Goal: Transaction & Acquisition: Purchase product/service

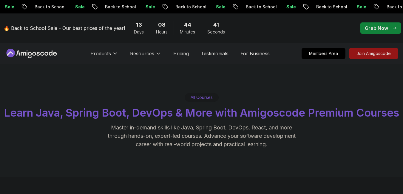
click at [391, 30] on div "Grab Now" at bounding box center [381, 27] width 32 height 7
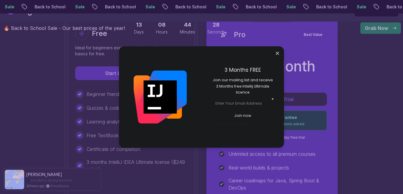
scroll to position [215, 0]
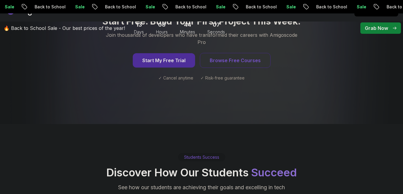
scroll to position [896, 0]
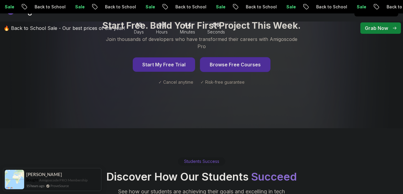
click at [249, 57] on button "Browse Free Courses" at bounding box center [235, 64] width 71 height 15
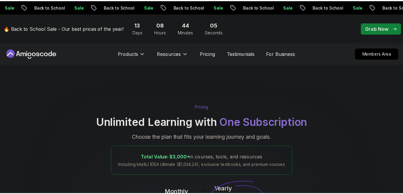
scroll to position [248, 0]
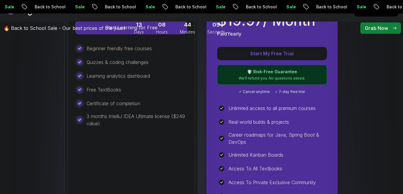
click at [380, 30] on p "Grab Now" at bounding box center [376, 27] width 23 height 7
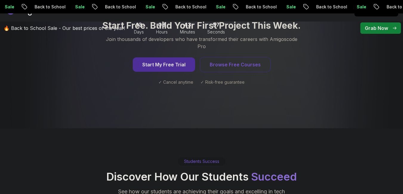
scroll to position [0, 0]
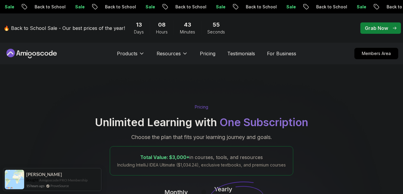
click at [380, 30] on p "Grab Now" at bounding box center [376, 27] width 23 height 7
click at [382, 29] on p "Grab Now" at bounding box center [376, 27] width 23 height 7
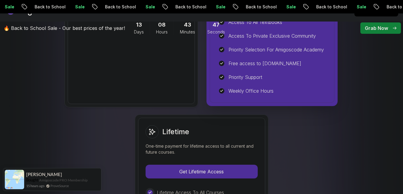
scroll to position [430, 0]
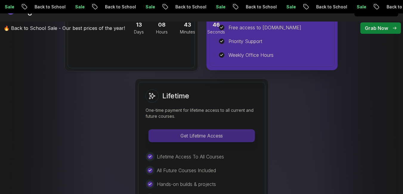
click at [245, 136] on p "Get Lifetime Access" at bounding box center [202, 135] width 106 height 13
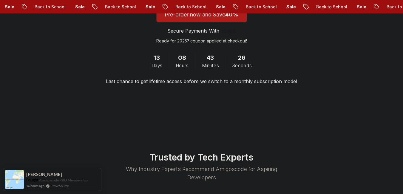
scroll to position [1254, 0]
